Goal: Navigation & Orientation: Find specific page/section

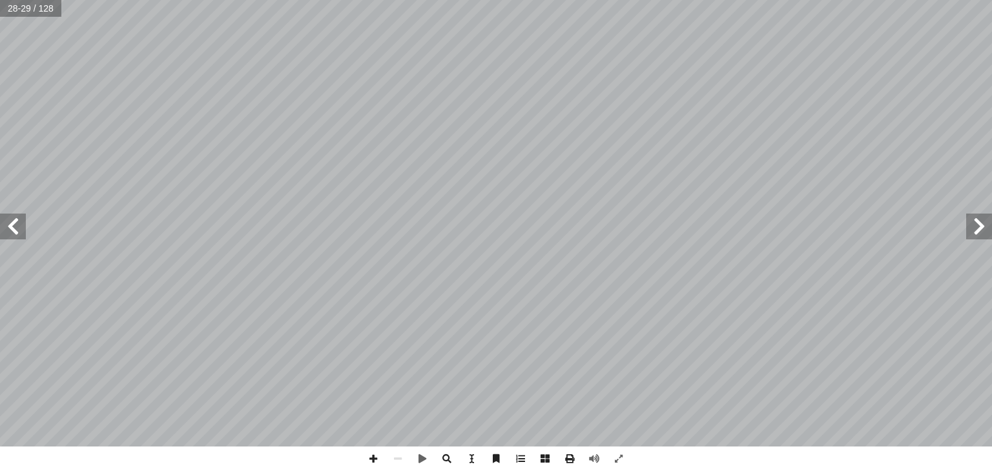
click at [989, 231] on span at bounding box center [979, 227] width 26 height 26
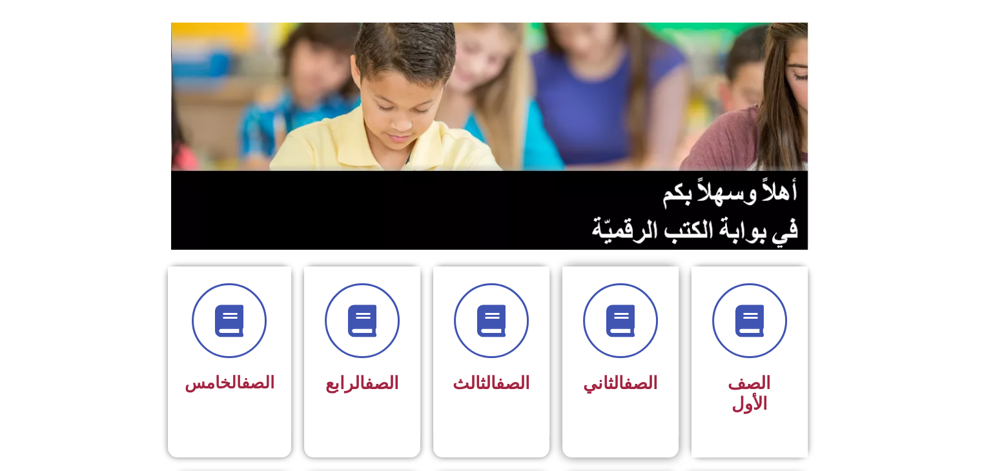
scroll to position [258, 0]
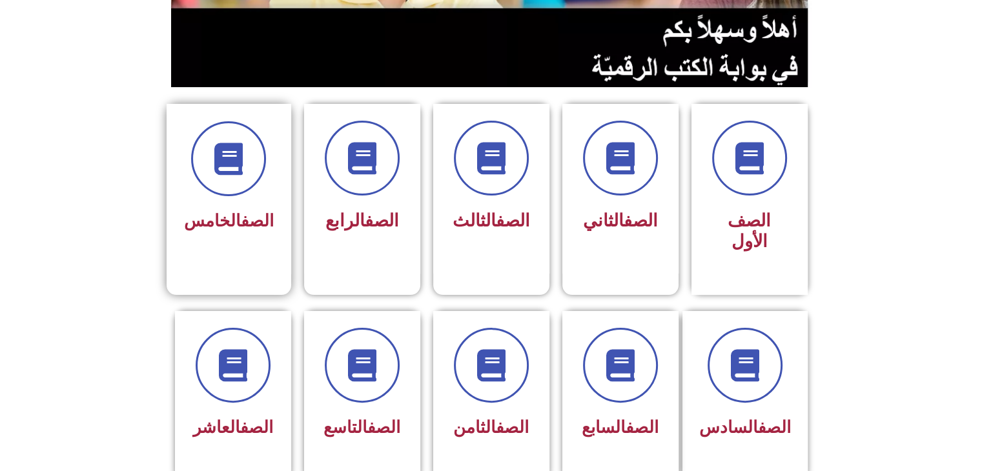
click at [267, 211] on link "الصف" at bounding box center [257, 220] width 33 height 19
click at [581, 200] on div "الصف الثاني" at bounding box center [620, 179] width 81 height 117
click at [252, 206] on div "الصف الخامس" at bounding box center [229, 222] width 90 height 32
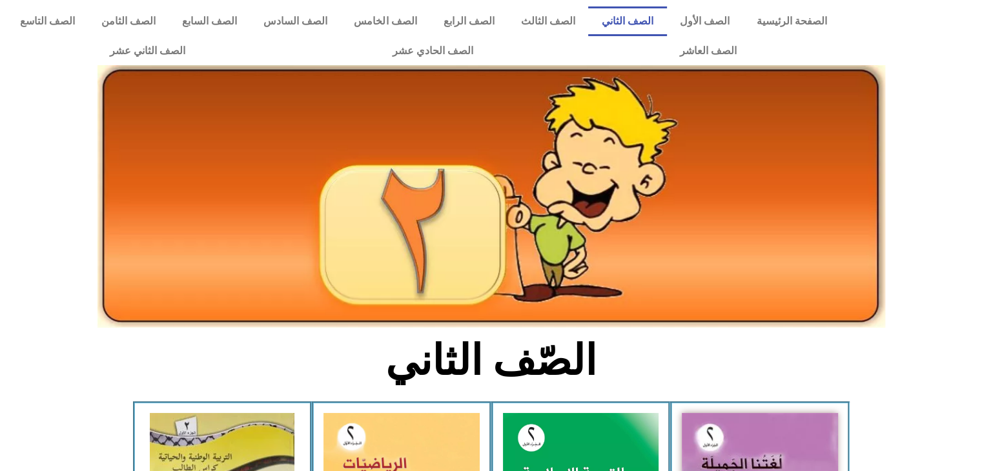
scroll to position [65, 0]
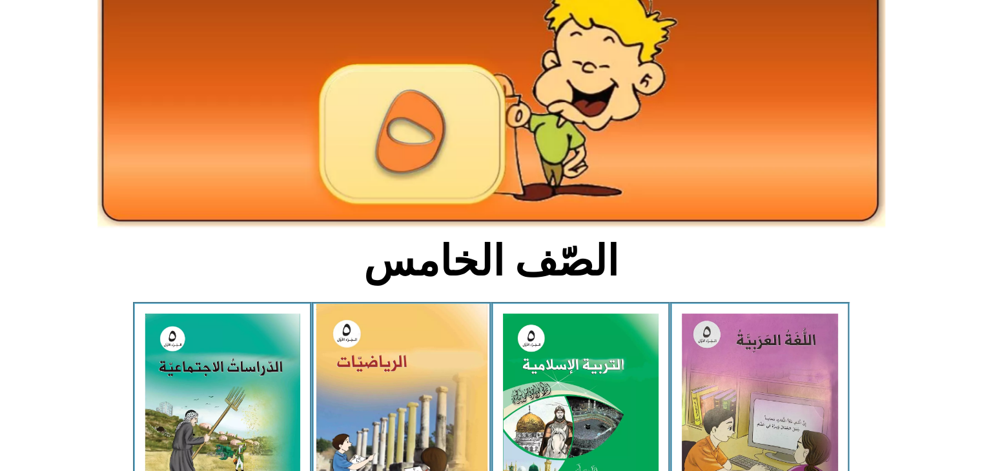
scroll to position [194, 0]
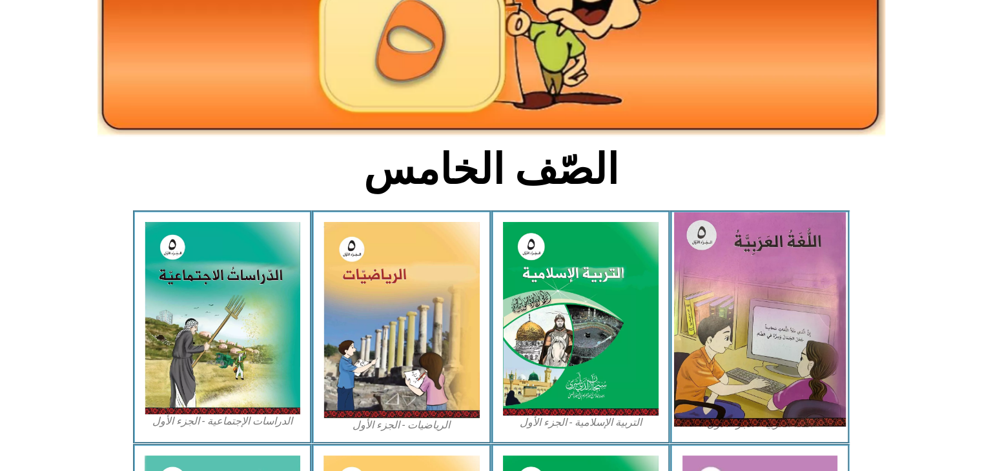
click at [764, 267] on img at bounding box center [760, 319] width 172 height 214
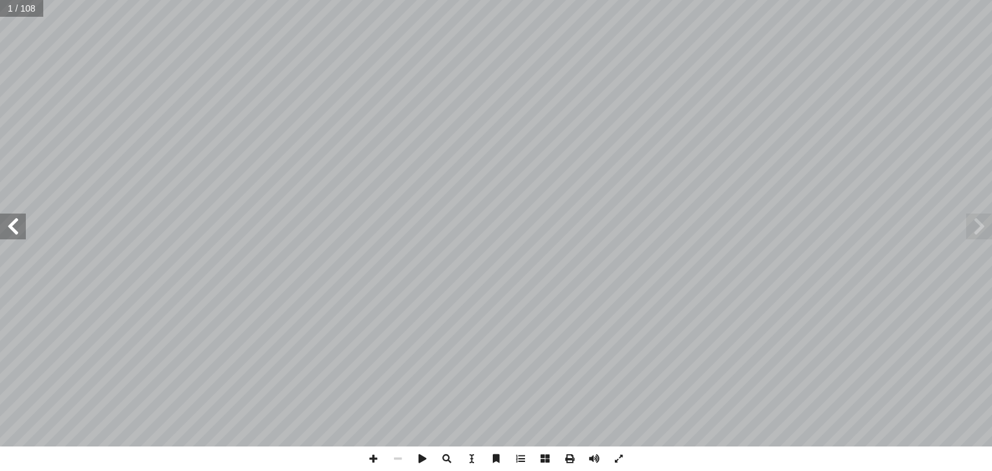
click at [24, 233] on span at bounding box center [13, 227] width 26 height 26
click at [14, 233] on span at bounding box center [13, 227] width 26 height 26
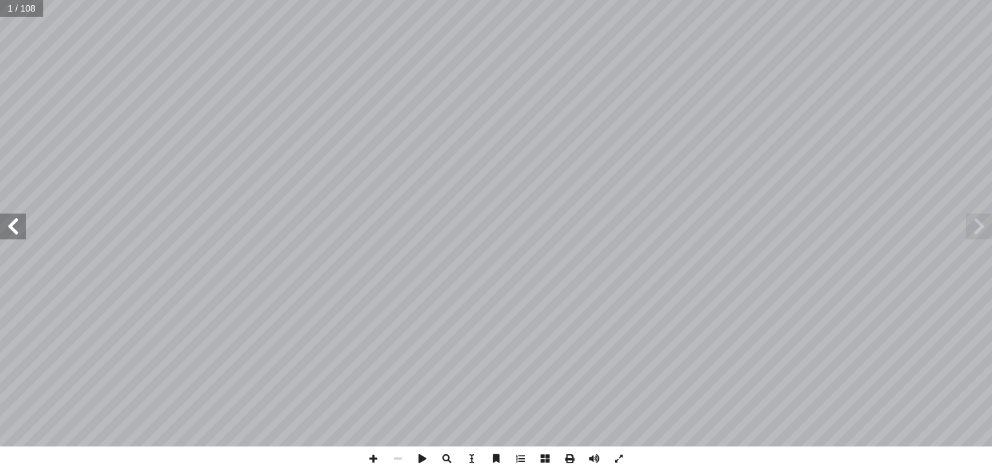
click at [14, 233] on span at bounding box center [13, 227] width 26 height 26
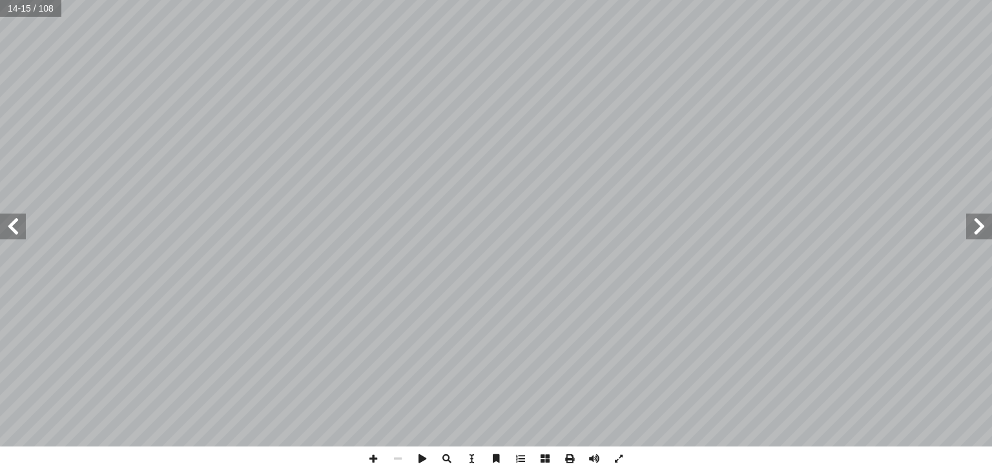
click at [14, 233] on span at bounding box center [13, 227] width 26 height 26
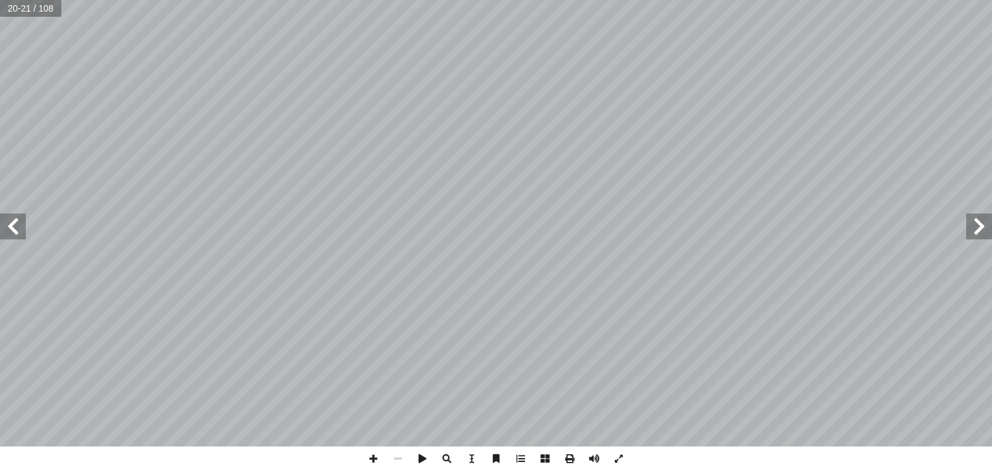
click at [14, 233] on span at bounding box center [13, 227] width 26 height 26
click at [10, 233] on span at bounding box center [13, 227] width 26 height 26
click at [10, 236] on span at bounding box center [13, 227] width 26 height 26
click at [13, 236] on span at bounding box center [13, 227] width 26 height 26
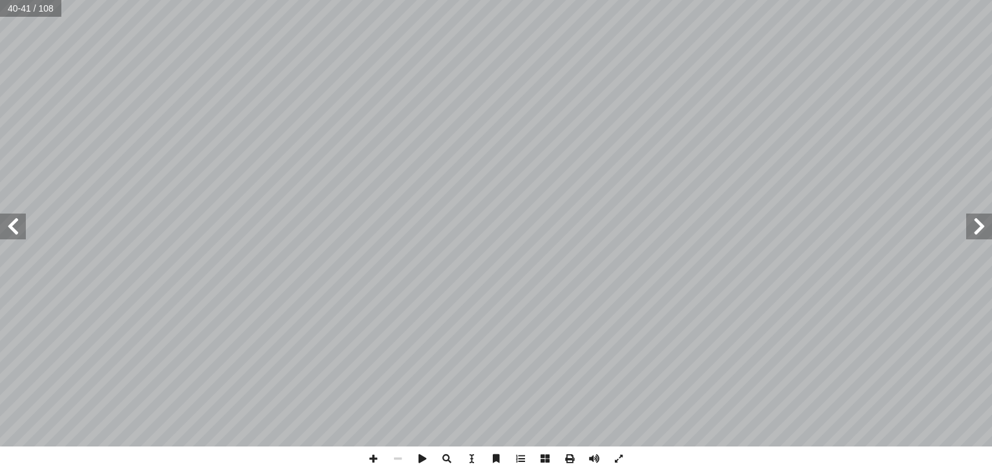
click at [13, 236] on span at bounding box center [13, 227] width 26 height 26
click at [982, 230] on span at bounding box center [979, 227] width 26 height 26
click at [979, 229] on span at bounding box center [979, 227] width 26 height 26
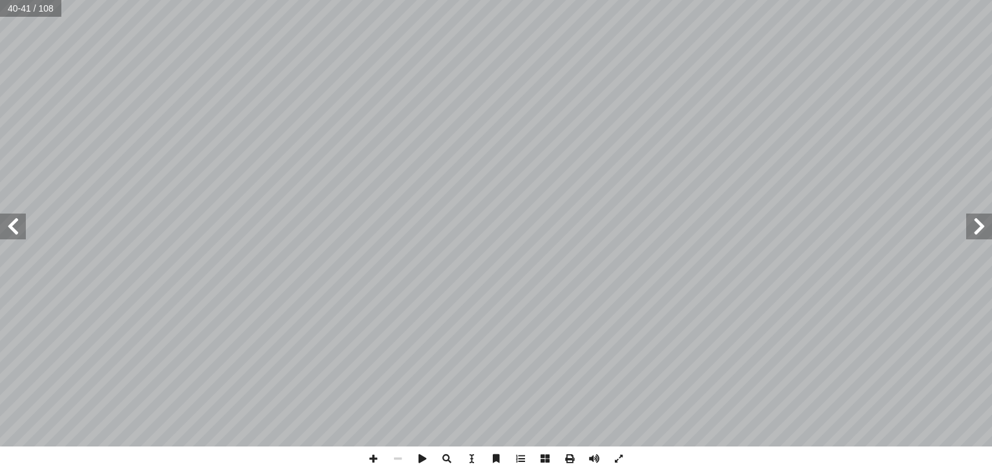
click at [979, 229] on span at bounding box center [979, 227] width 26 height 26
click at [979, 231] on span at bounding box center [979, 227] width 26 height 26
click at [985, 236] on span at bounding box center [979, 227] width 26 height 26
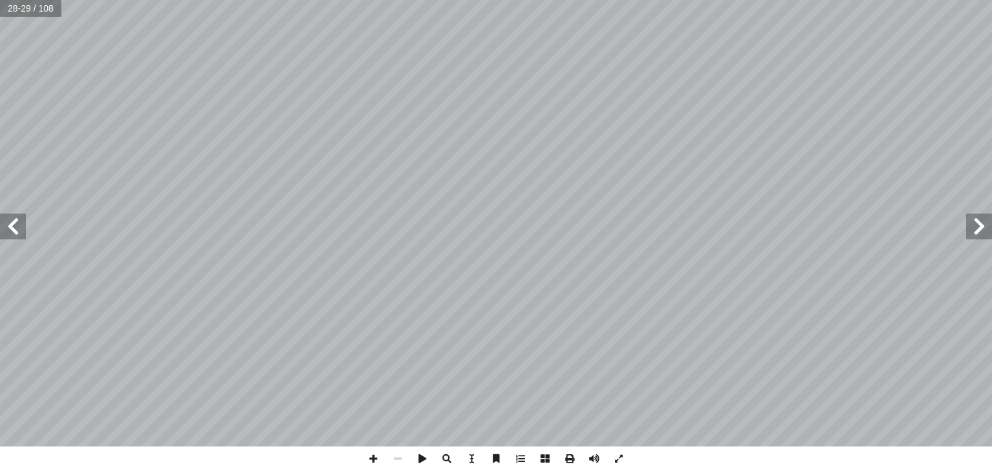
click at [21, 234] on span at bounding box center [13, 227] width 26 height 26
click at [15, 236] on span at bounding box center [13, 227] width 26 height 26
click at [982, 227] on span at bounding box center [979, 227] width 26 height 26
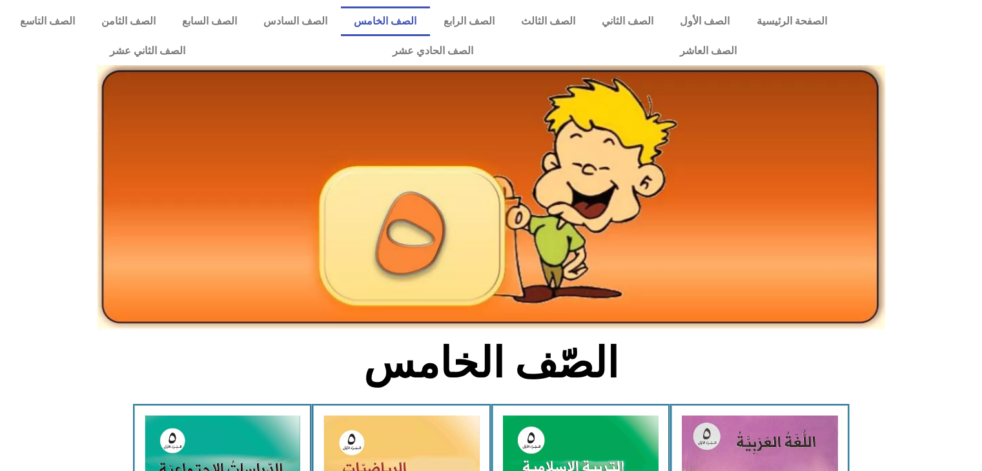
scroll to position [194, 0]
